Goal: Information Seeking & Learning: Learn about a topic

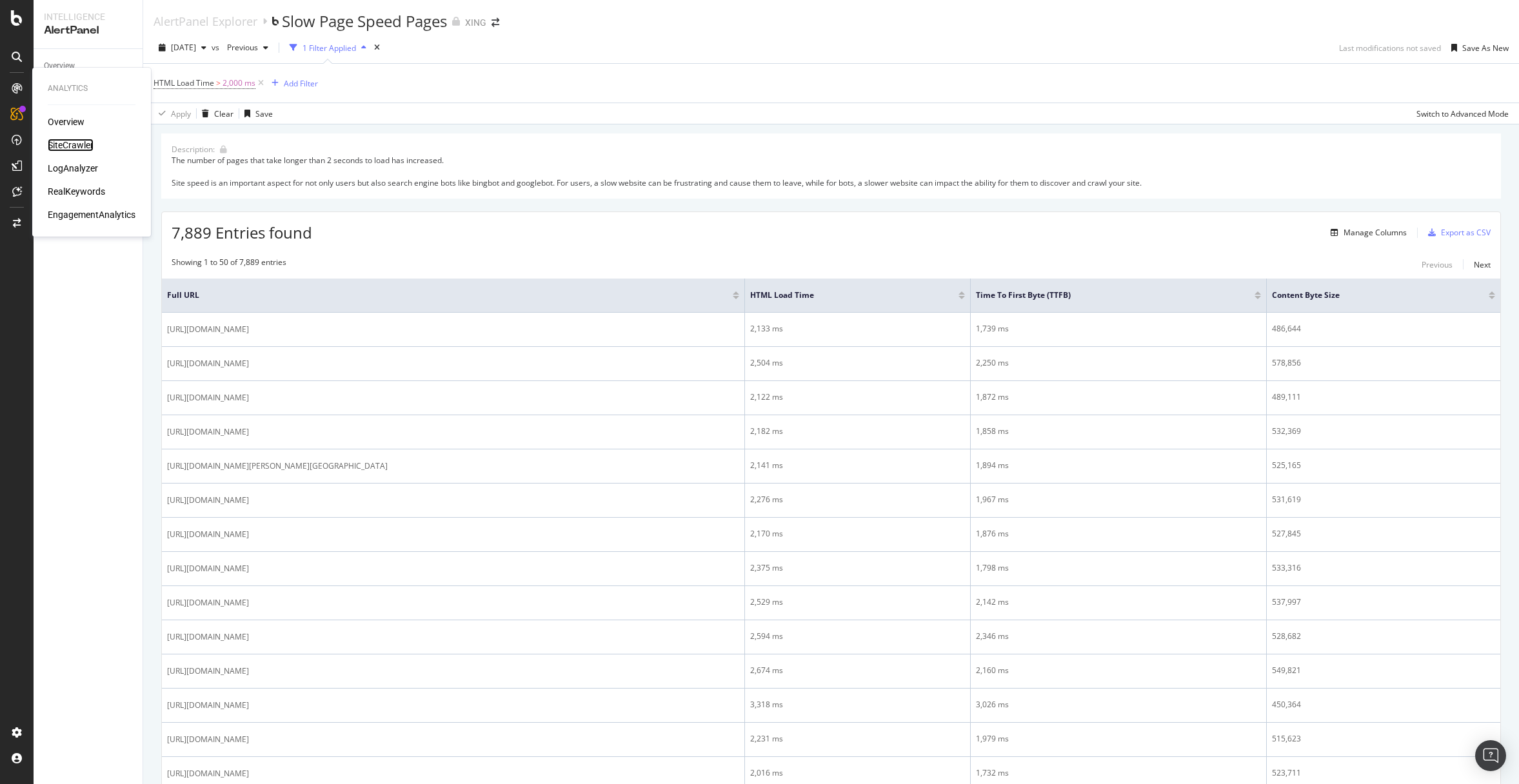
drag, startPoint x: 83, startPoint y: 148, endPoint x: 122, endPoint y: 150, distance: 39.1
click at [83, 148] on div "SiteCrawler" at bounding box center [71, 144] width 46 height 13
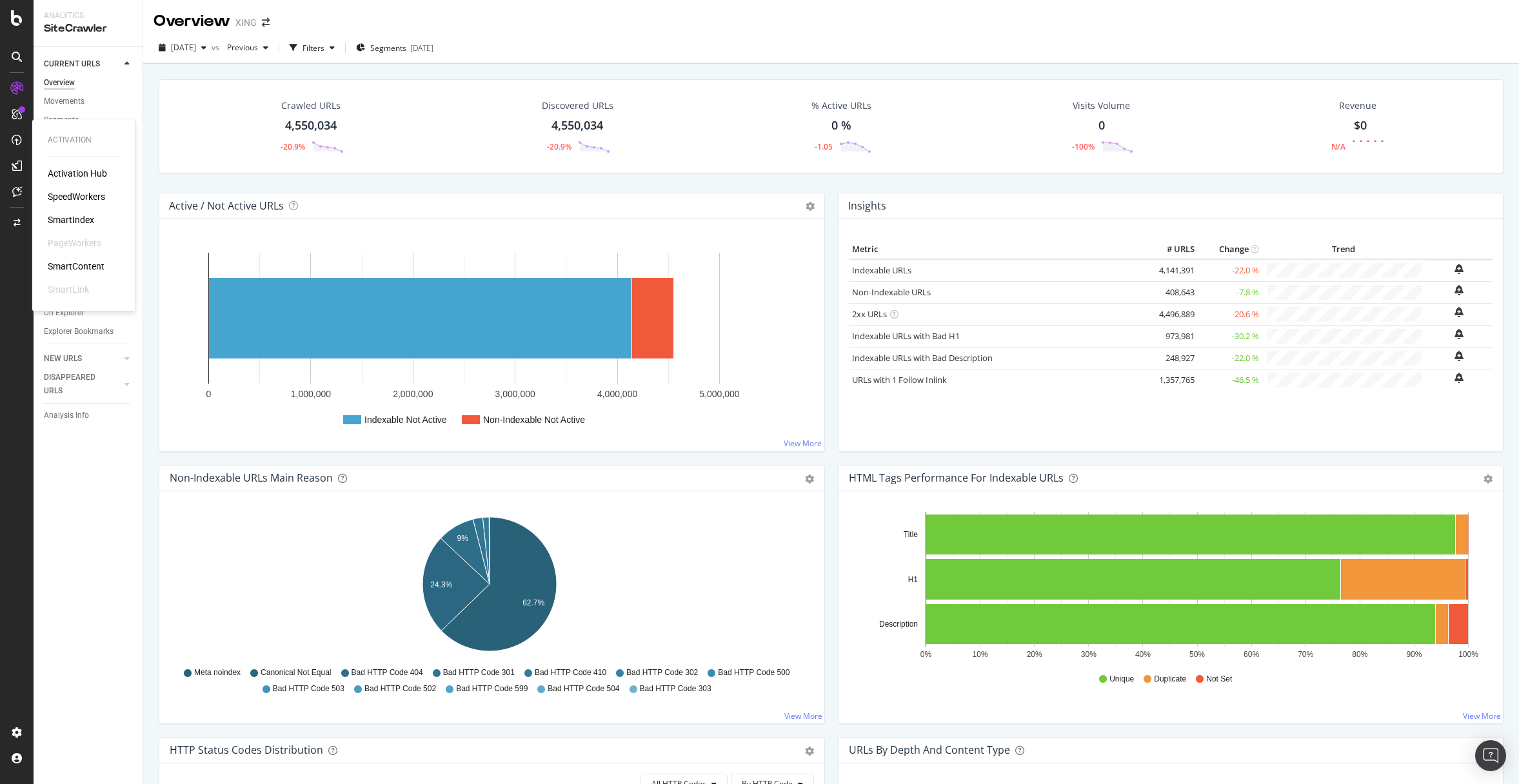
click at [68, 217] on div "SmartIndex" at bounding box center [71, 220] width 46 height 13
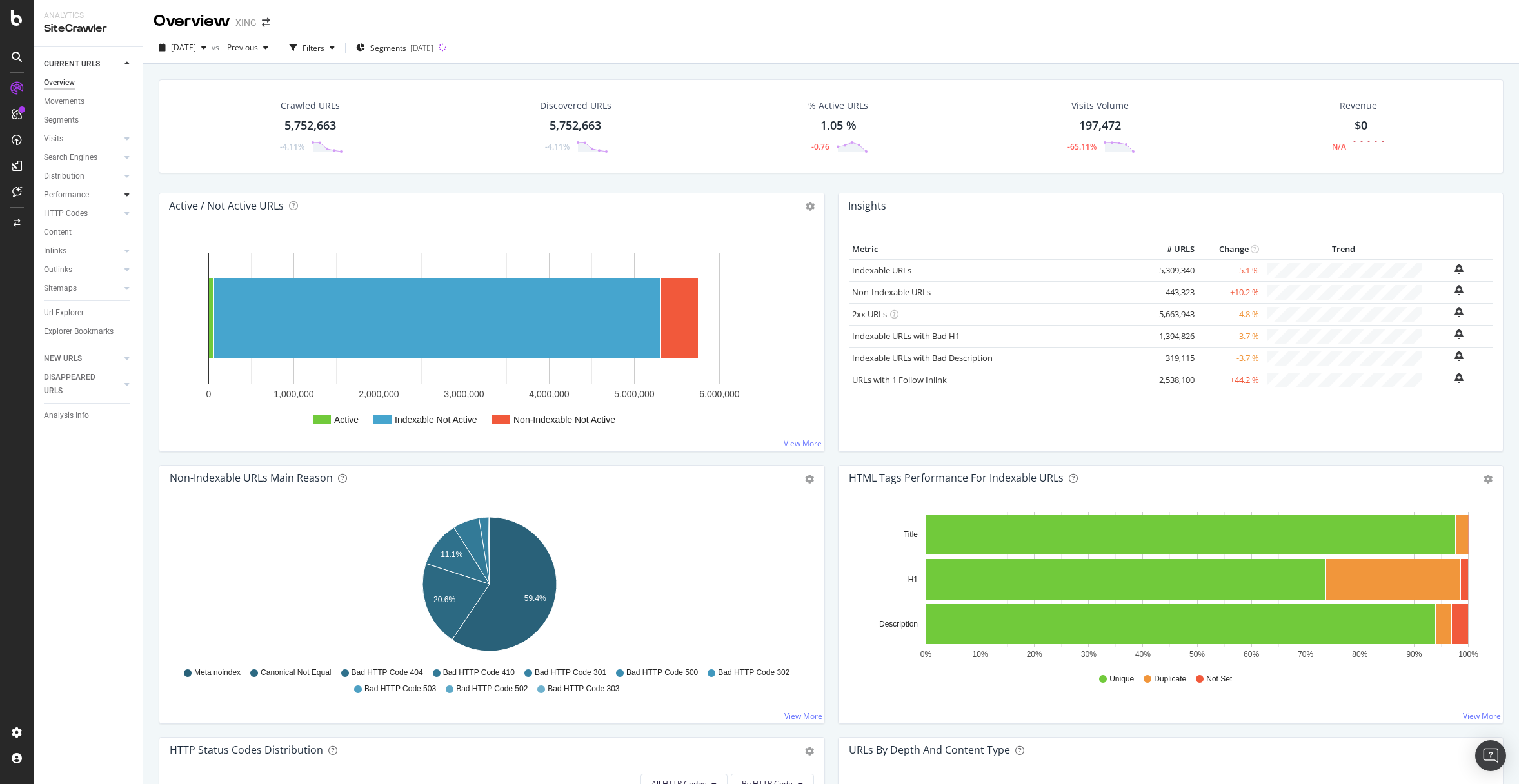
click at [126, 193] on icon at bounding box center [127, 194] width 5 height 8
click at [62, 230] on div "Segments" at bounding box center [67, 233] width 35 height 14
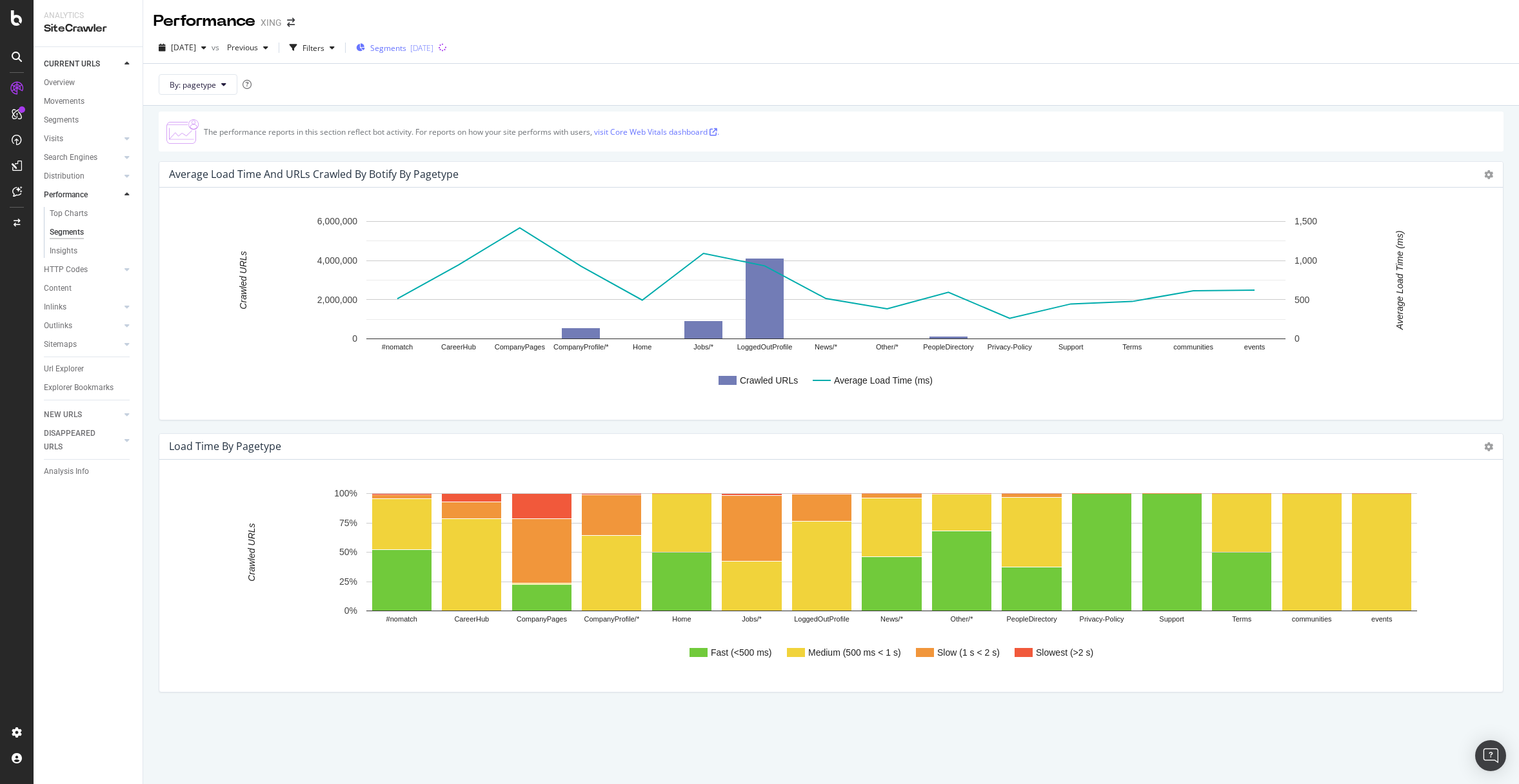
click at [434, 44] on div "2025-07-09" at bounding box center [422, 48] width 23 height 11
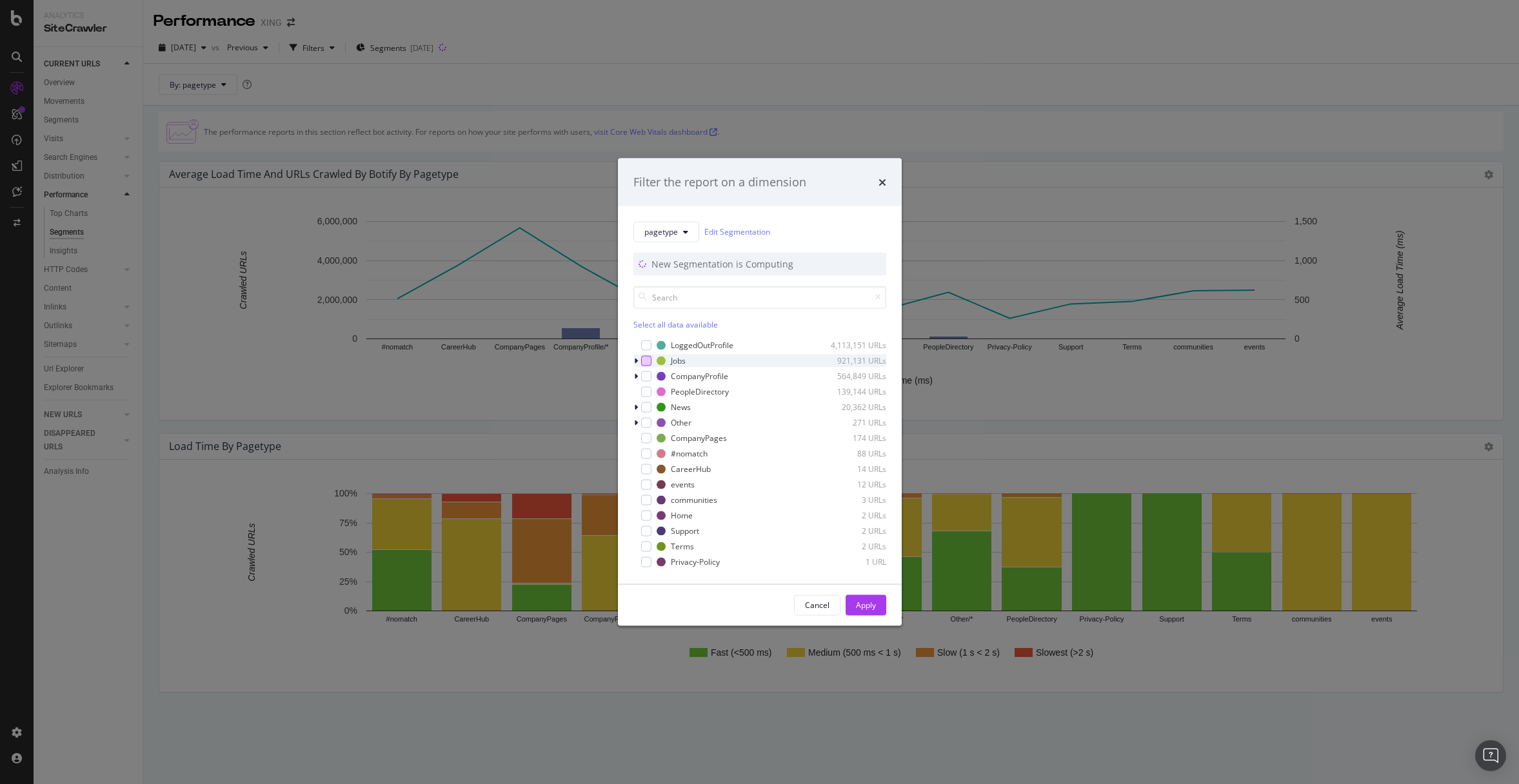
click at [647, 360] on div "modal" at bounding box center [647, 361] width 10 height 10
click at [647, 376] on div "modal" at bounding box center [647, 376] width 10 height 10
click at [647, 348] on div "modal" at bounding box center [647, 345] width 10 height 10
click at [647, 413] on div "News 20,362 URLs" at bounding box center [760, 406] width 253 height 13
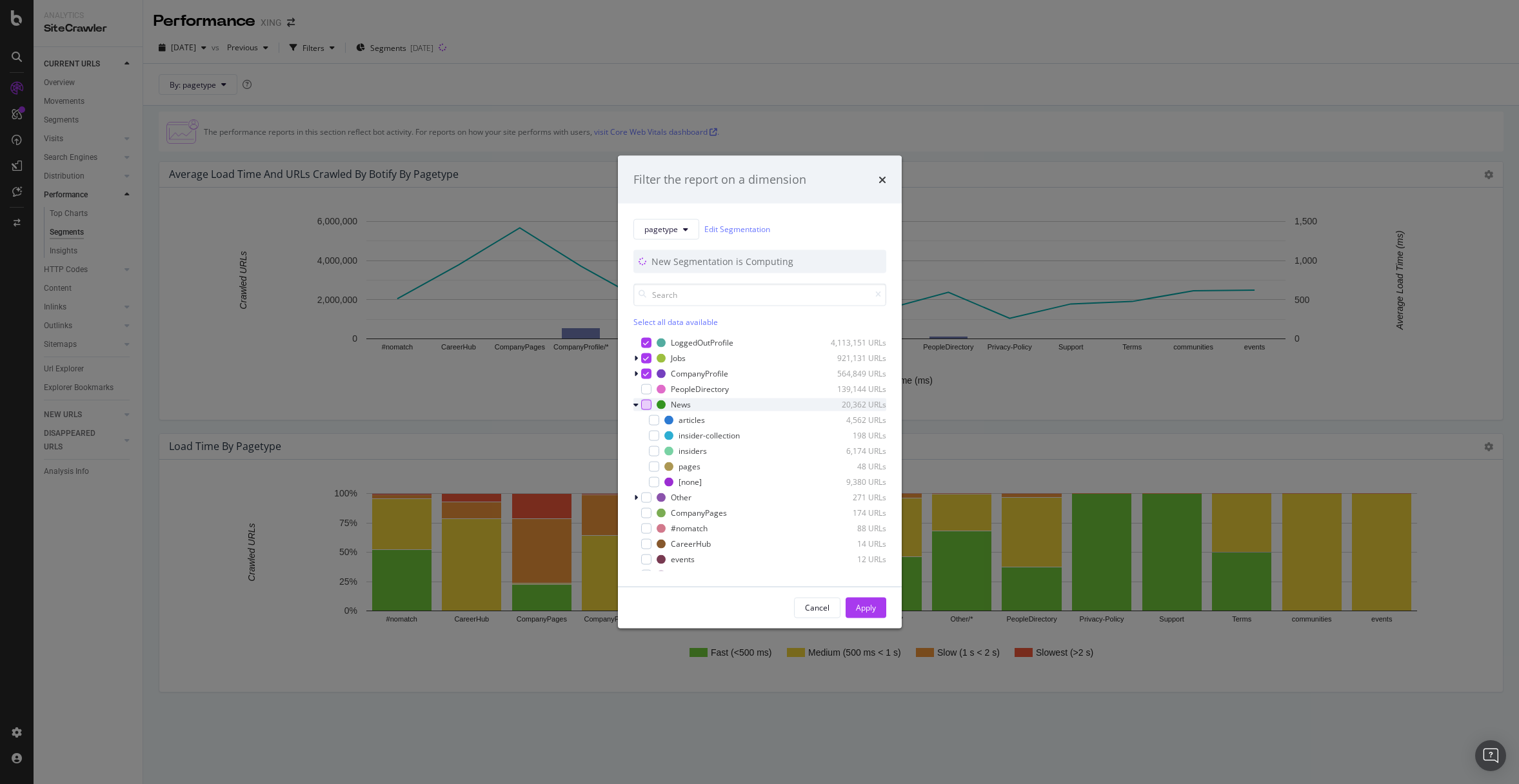
click at [641, 408] on div "modal" at bounding box center [647, 404] width 10 height 10
click at [868, 610] on div "Apply" at bounding box center [866, 607] width 20 height 11
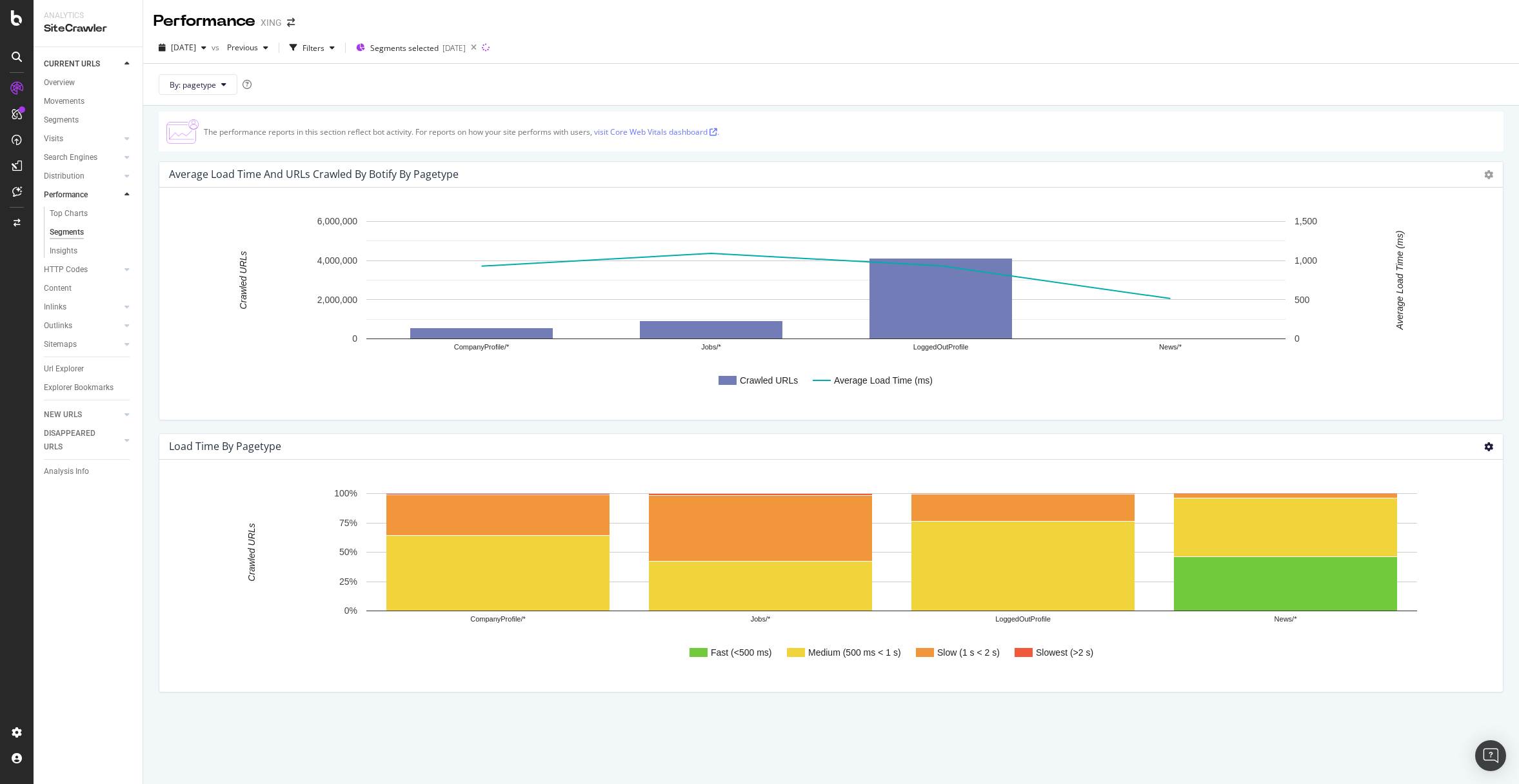
click at [1484, 448] on icon at bounding box center [1488, 446] width 9 height 9
click at [466, 51] on div "2025-07-09" at bounding box center [453, 48] width 23 height 11
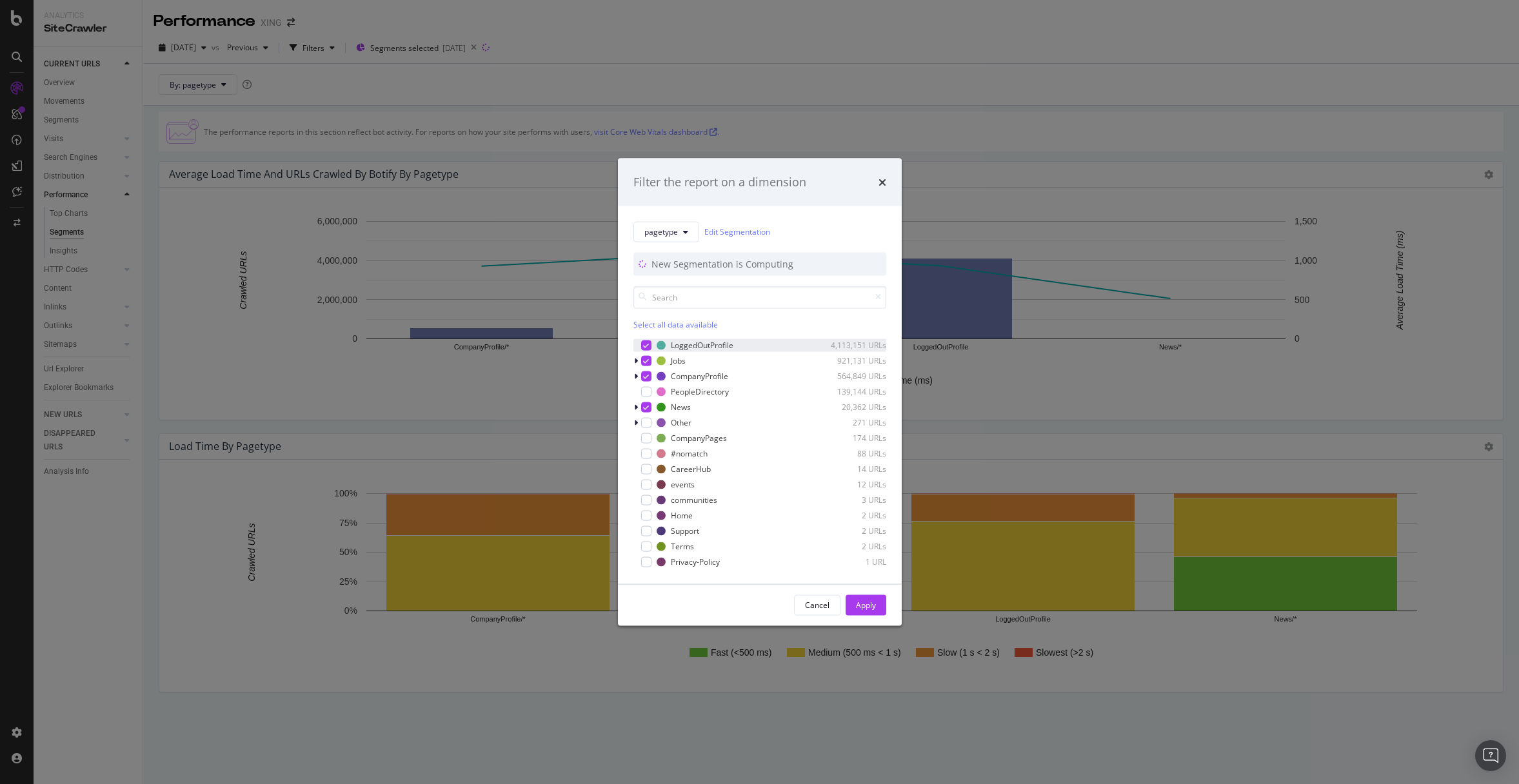
click at [653, 345] on div "LoggedOutProfile 4,113,151 URLs" at bounding box center [760, 345] width 253 height 13
click at [649, 378] on div "modal" at bounding box center [647, 376] width 10 height 10
click at [648, 410] on icon "modal" at bounding box center [646, 407] width 6 height 7
click at [868, 600] on div "Apply" at bounding box center [866, 604] width 20 height 11
